Goal: Task Accomplishment & Management: Use online tool/utility

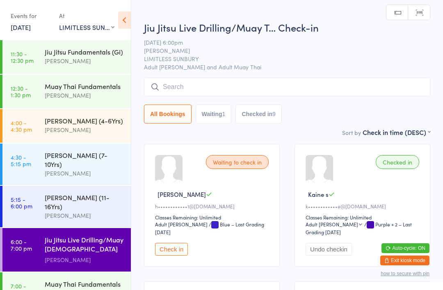
select select "2"
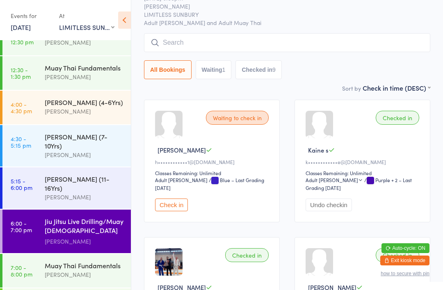
click at [173, 206] on button "Check in" at bounding box center [171, 204] width 33 height 13
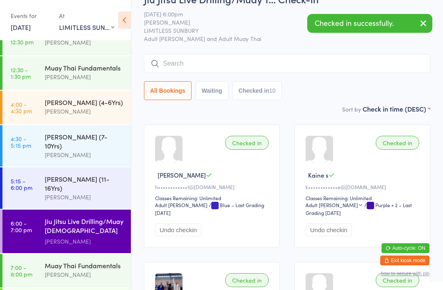
scroll to position [0, 0]
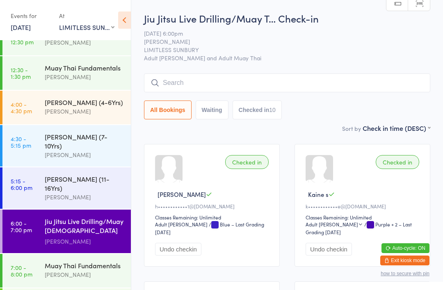
click at [169, 72] on div "Jiu Jitsu Live Drilling/Muay T… Check-in [DATE] 6:00pm [PERSON_NAME] LIMITLESS …" at bounding box center [287, 67] width 286 height 112
click at [154, 77] on input "search" at bounding box center [287, 82] width 286 height 19
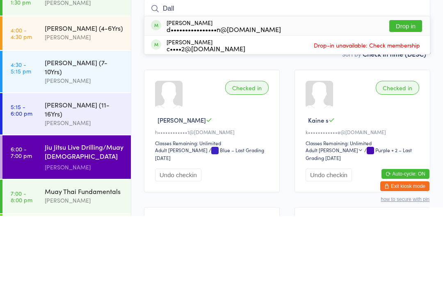
type input "Dall"
click at [401, 94] on button "Drop in" at bounding box center [405, 100] width 33 height 12
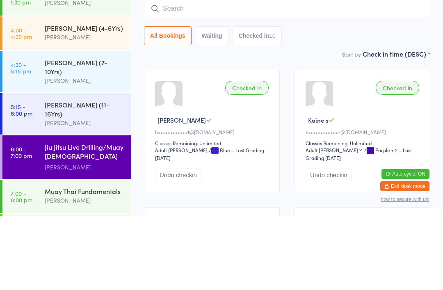
scroll to position [74, 0]
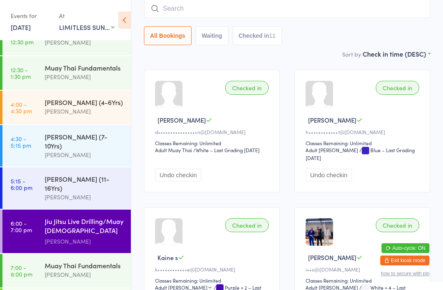
click at [388, 7] on input "search" at bounding box center [287, 8] width 286 height 19
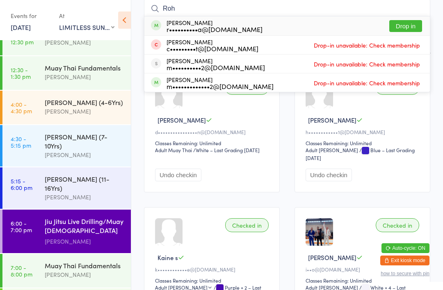
type input "Roh"
click at [408, 23] on button "Drop in" at bounding box center [405, 26] width 33 height 12
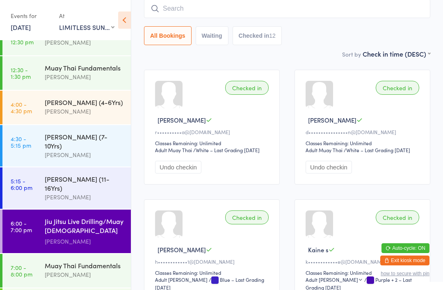
click at [48, 261] on div "Muay Thai Fundamentals" at bounding box center [84, 265] width 79 height 9
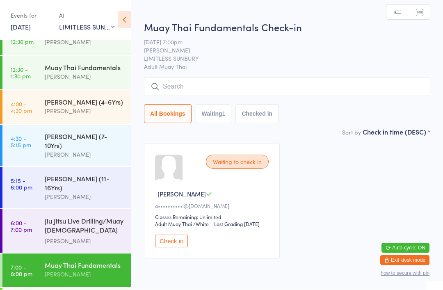
scroll to position [0, 0]
click at [173, 241] on button "Check in" at bounding box center [171, 241] width 33 height 13
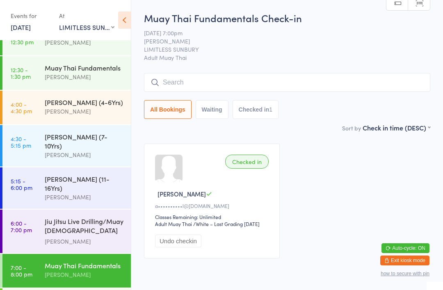
click at [264, 82] on input "search" at bounding box center [287, 82] width 286 height 19
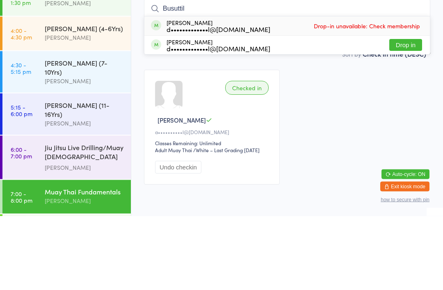
type input "Busuttil"
click at [400, 113] on button "Drop in" at bounding box center [405, 119] width 33 height 12
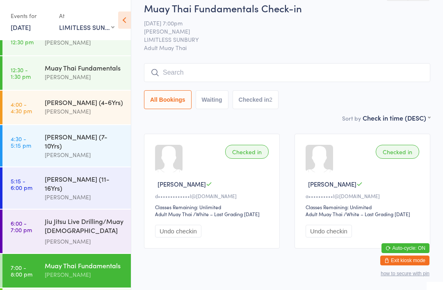
click at [232, 74] on input "search" at bounding box center [287, 72] width 286 height 19
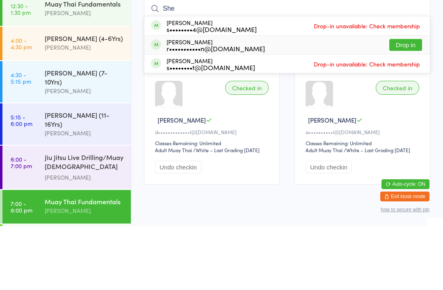
type input "She"
click at [212, 109] on div "r•••••••••••n@[DOMAIN_NAME]" at bounding box center [215, 112] width 98 height 7
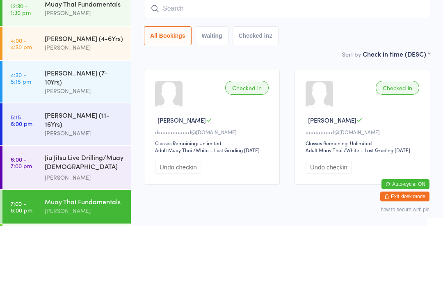
scroll to position [18, 0]
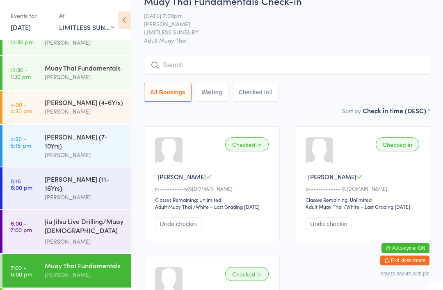
click at [189, 54] on div "Muay Thai Fundamentals Check-in [DATE] 7:00pm [PERSON_NAME] LIMITLESS SUNBURY A…" at bounding box center [287, 50] width 286 height 112
click at [180, 67] on input "search" at bounding box center [287, 65] width 286 height 19
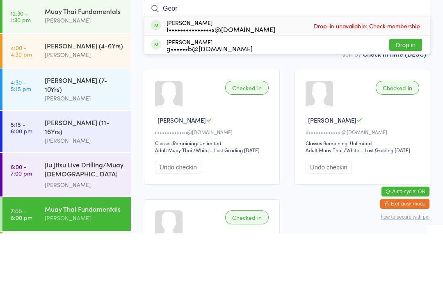
type input "Geor"
click at [404, 96] on button "Drop in" at bounding box center [405, 102] width 33 height 12
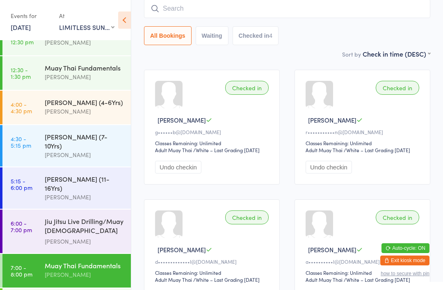
click at [233, 10] on input "search" at bounding box center [287, 8] width 286 height 19
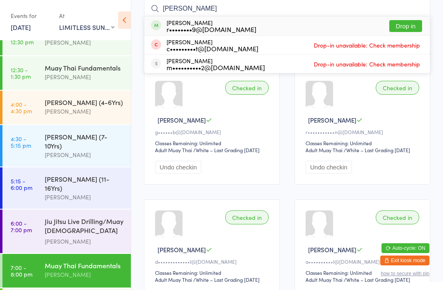
type input "[PERSON_NAME]"
click at [248, 24] on div "[PERSON_NAME] r••••••••9@[DOMAIN_NAME] Drop in" at bounding box center [286, 25] width 285 height 19
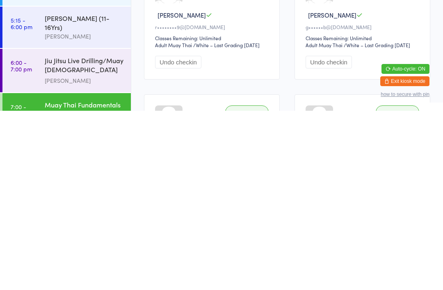
scroll to position [0, 0]
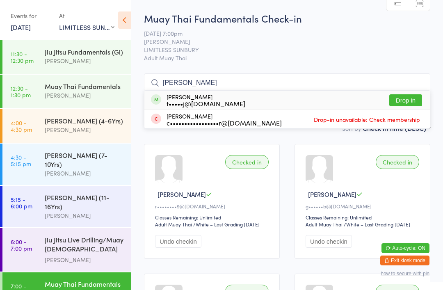
type input "[PERSON_NAME]"
click at [409, 103] on button "Drop in" at bounding box center [405, 100] width 33 height 12
